Goal: Task Accomplishment & Management: Use online tool/utility

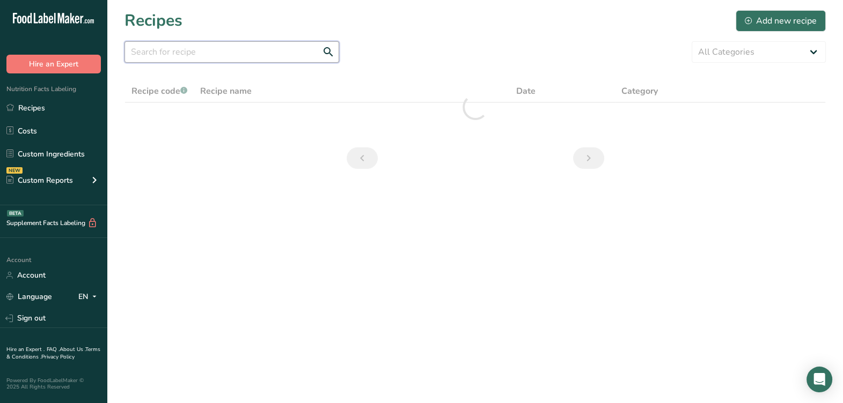
click at [279, 52] on input "text" at bounding box center [231, 51] width 215 height 21
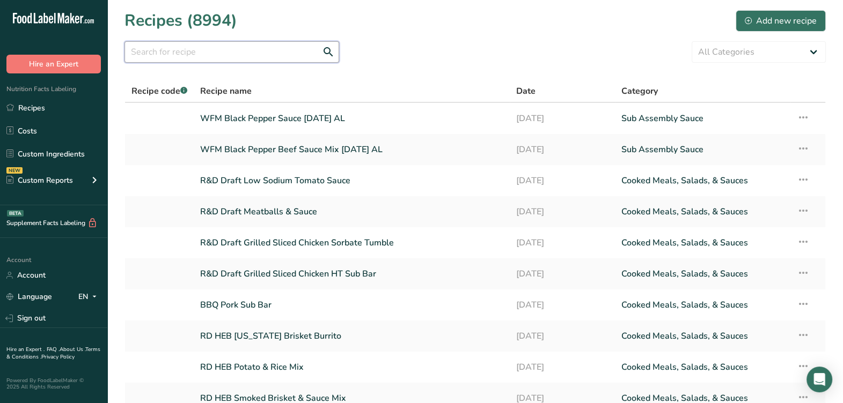
click at [295, 57] on input "text" at bounding box center [231, 51] width 215 height 21
type input "chicken pot pie"
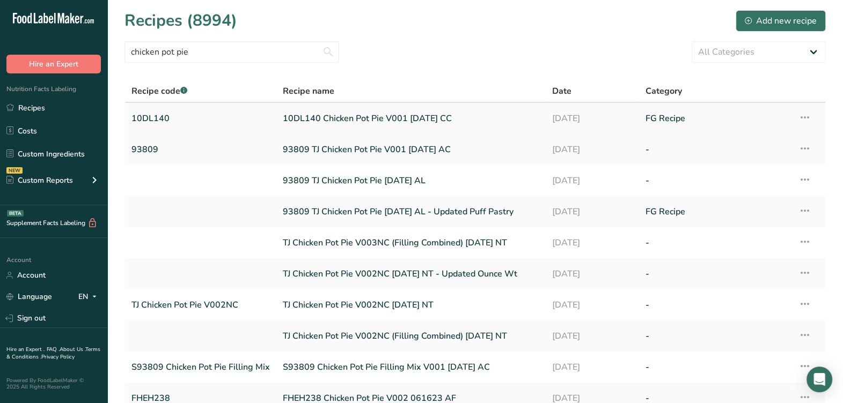
click at [352, 124] on link "10DL140 Chicken Pot Pie V001 08-04-25 CC" at bounding box center [411, 118] width 256 height 23
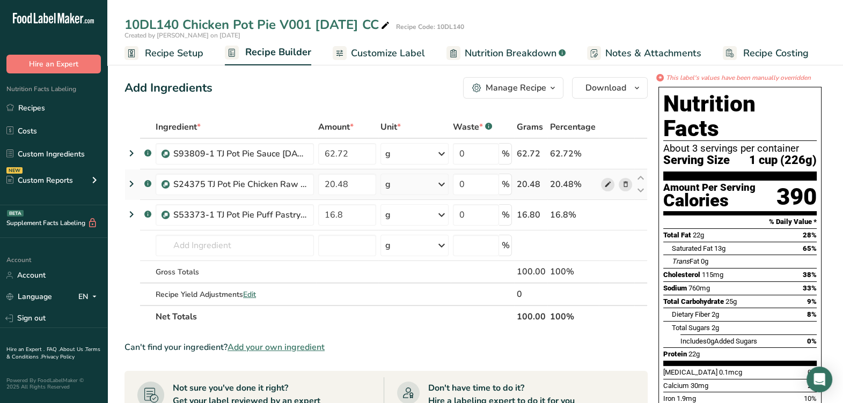
click at [608, 186] on icon at bounding box center [608, 184] width 8 height 11
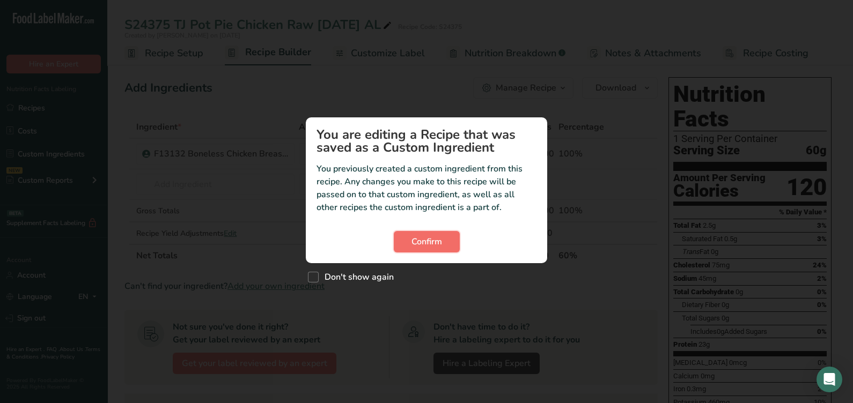
click at [409, 236] on button "Confirm" at bounding box center [427, 241] width 66 height 21
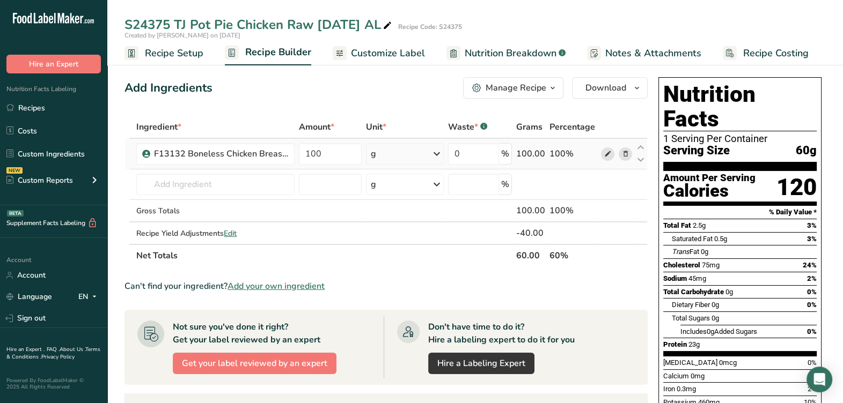
click at [613, 155] on span at bounding box center [607, 154] width 13 height 13
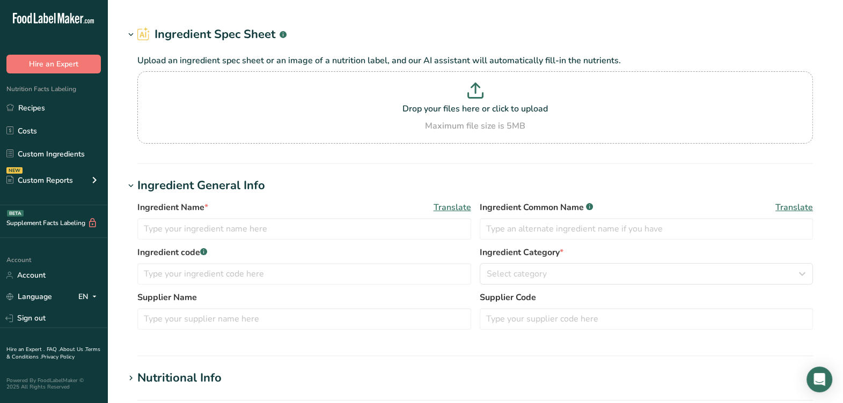
type input "F13132 Boneless Chicken Breast Trim Meat, Prestige Farms 07-11-19 AC"
type input "Boneless Chicken Breast Meat"
type input "E-3405 Prestige Farms"
type textarea "Boneless Chicken Breast Meat"
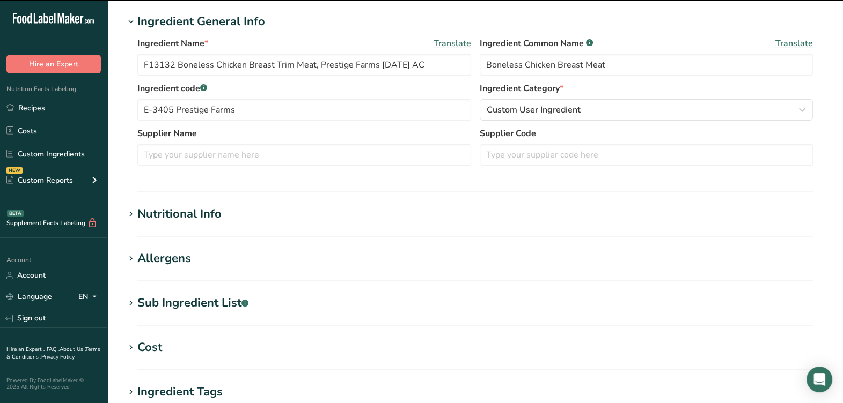
scroll to position [201, 0]
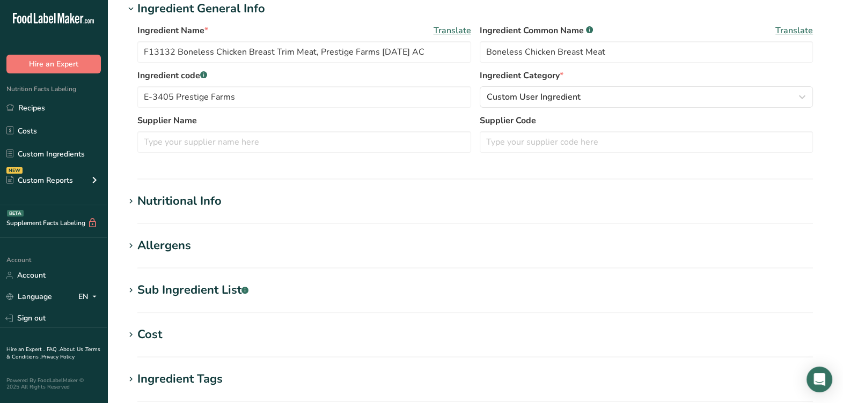
click at [242, 284] on div "Sub Ingredient List .a-a{fill:#347362;}.b-a{fill:#fff;}" at bounding box center [192, 291] width 111 height 18
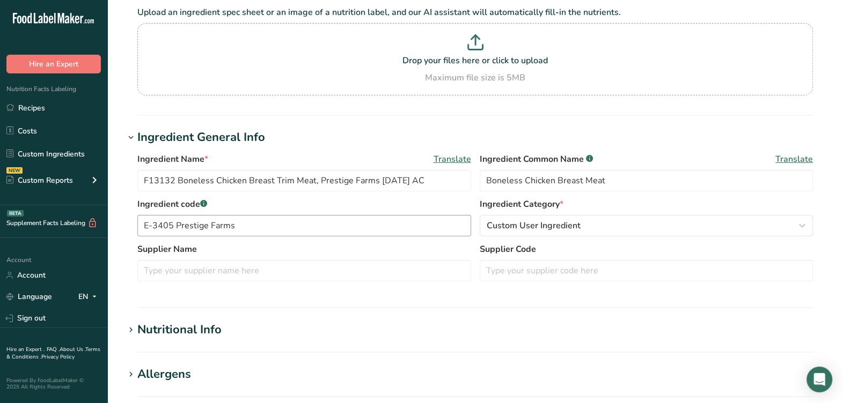
scroll to position [67, 0]
